Goal: Navigation & Orientation: Go to known website

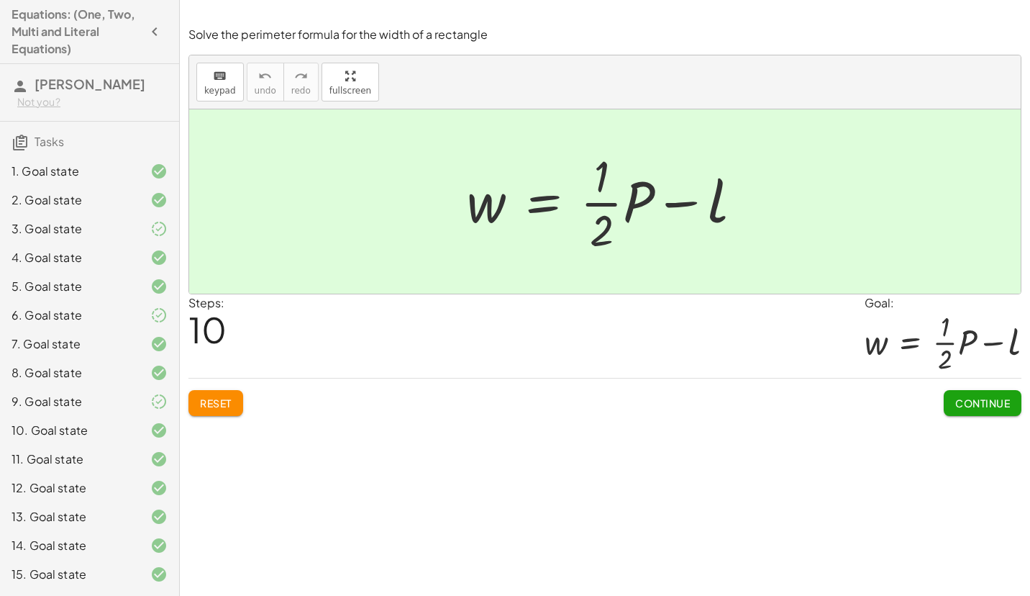
scroll to position [315, 0]
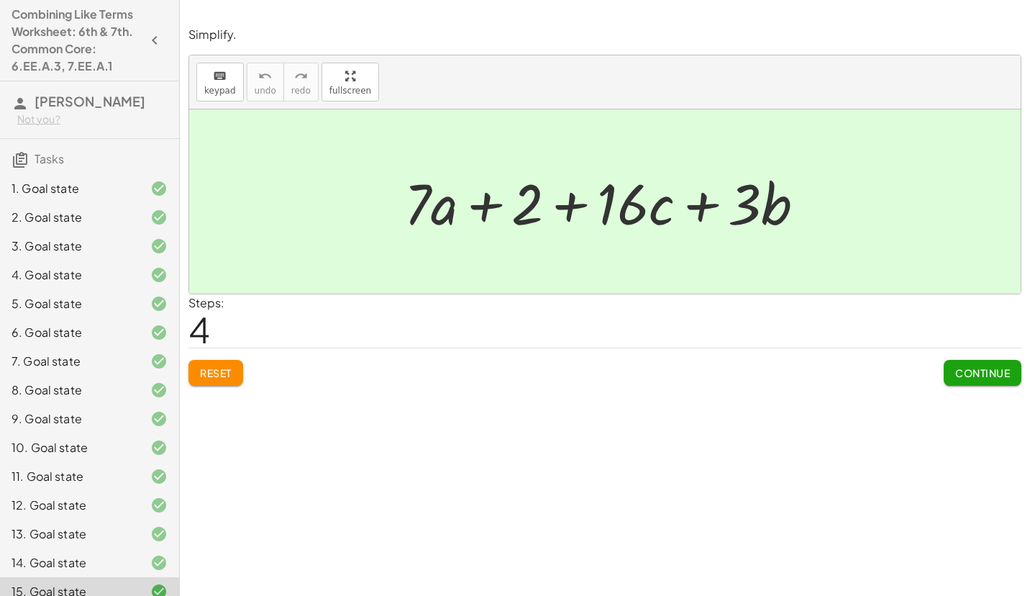
scroll to position [33, 0]
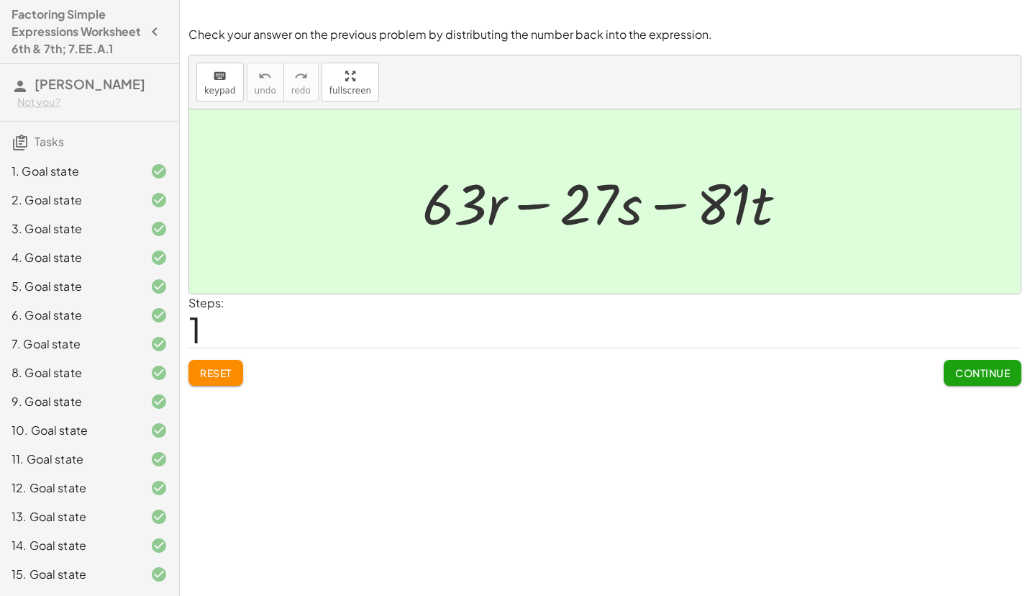
scroll to position [217, 0]
